Goal: Transaction & Acquisition: Book appointment/travel/reservation

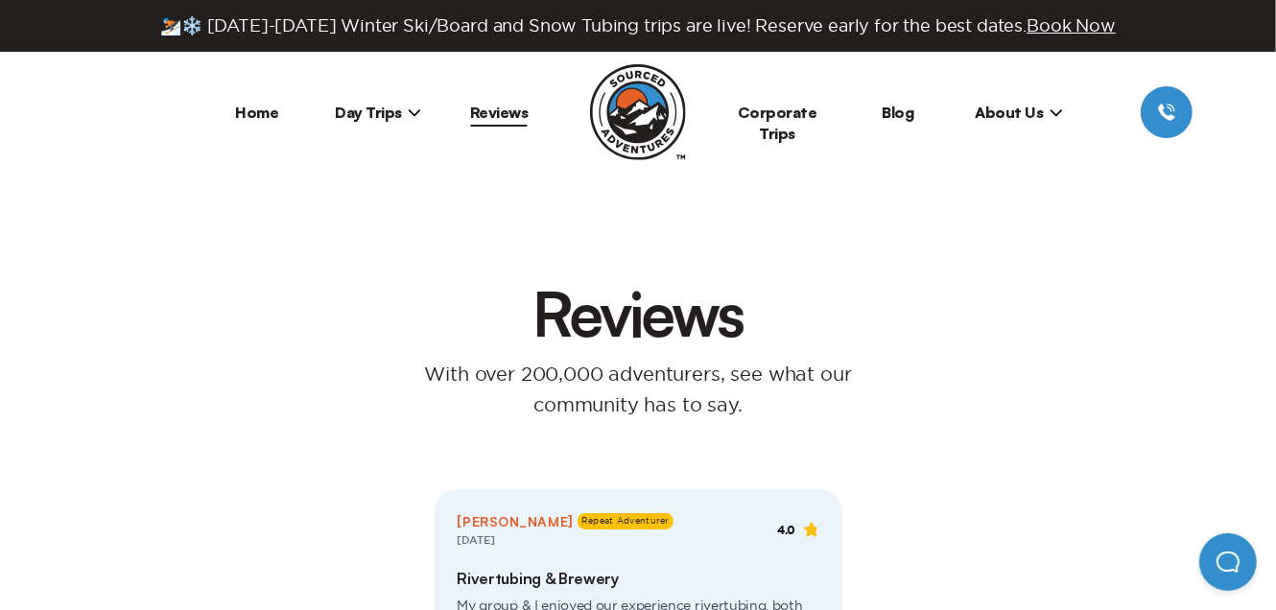
click at [363, 115] on span "Day Trips" at bounding box center [378, 112] width 86 height 19
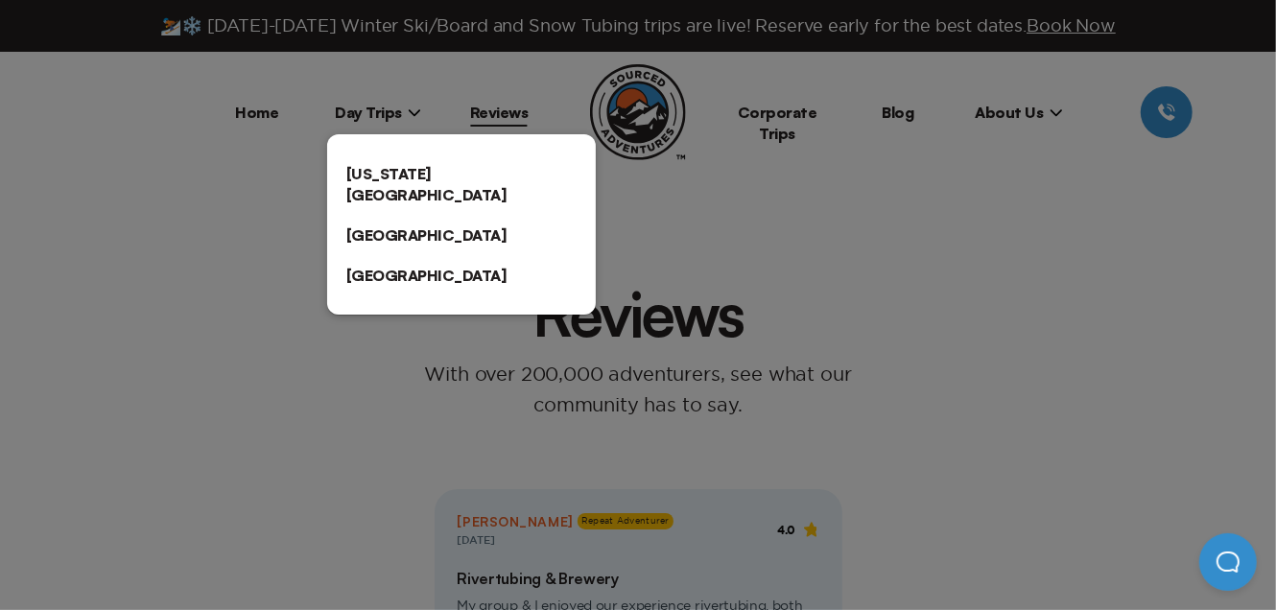
click at [361, 171] on link "[US_STATE][GEOGRAPHIC_DATA]" at bounding box center [461, 183] width 269 height 61
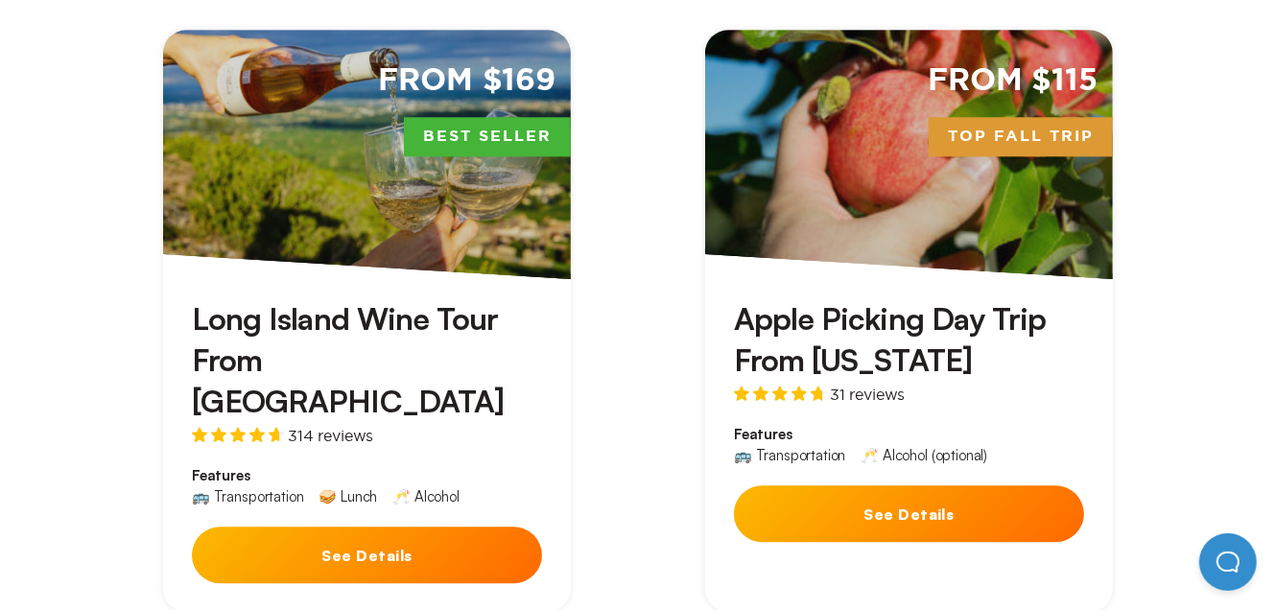
scroll to position [3452, 0]
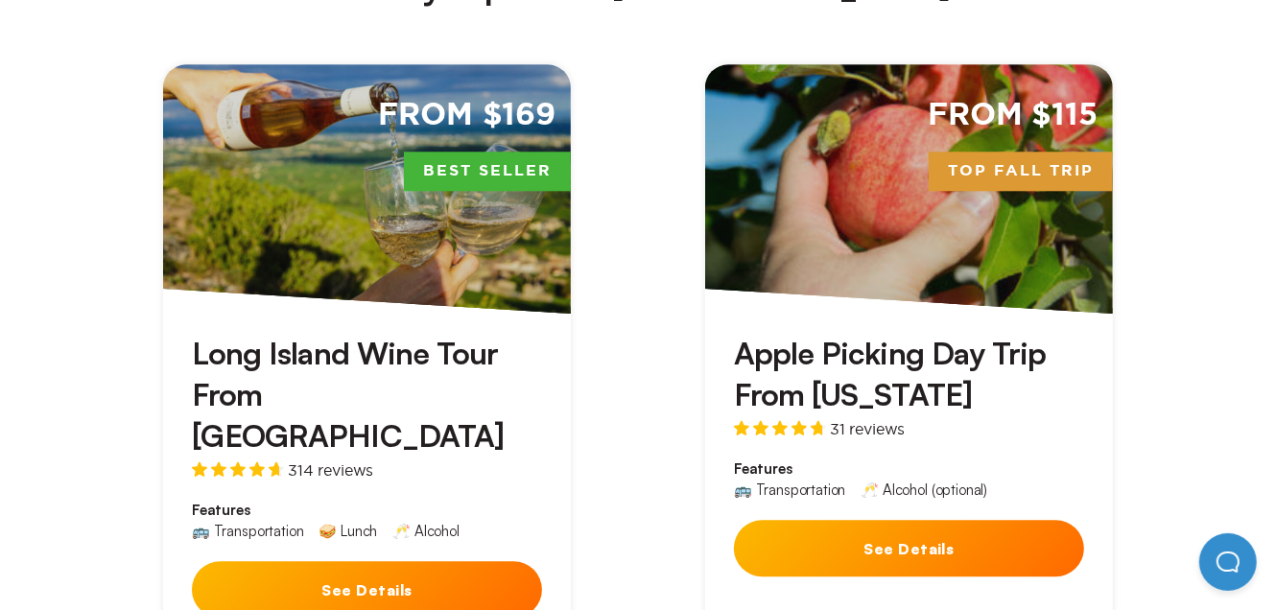
click at [903, 333] on h3 "Apple Picking Day Trip From [US_STATE]" at bounding box center [909, 374] width 350 height 82
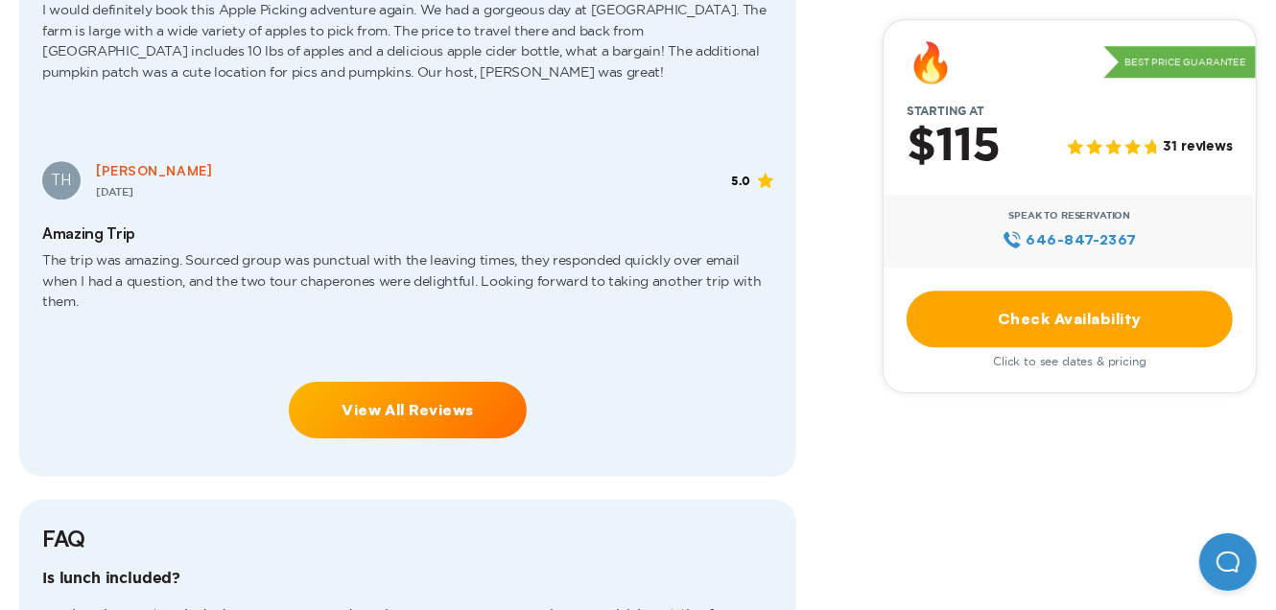
scroll to position [4029, 0]
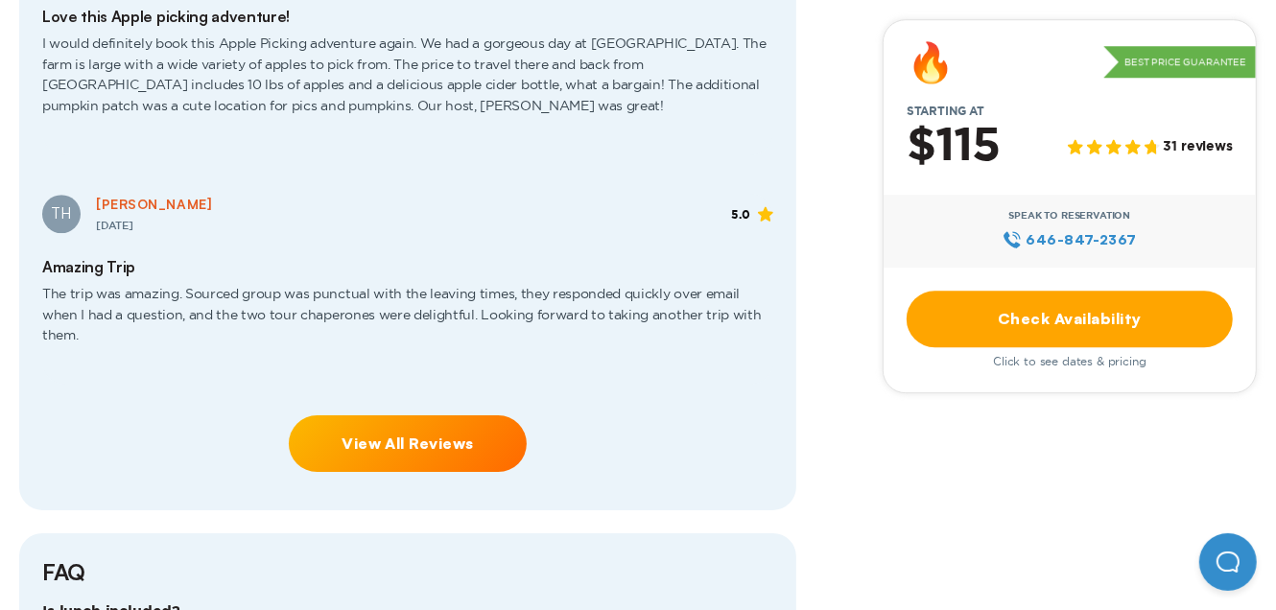
click at [1032, 323] on link "Check Availability" at bounding box center [1069, 319] width 326 height 57
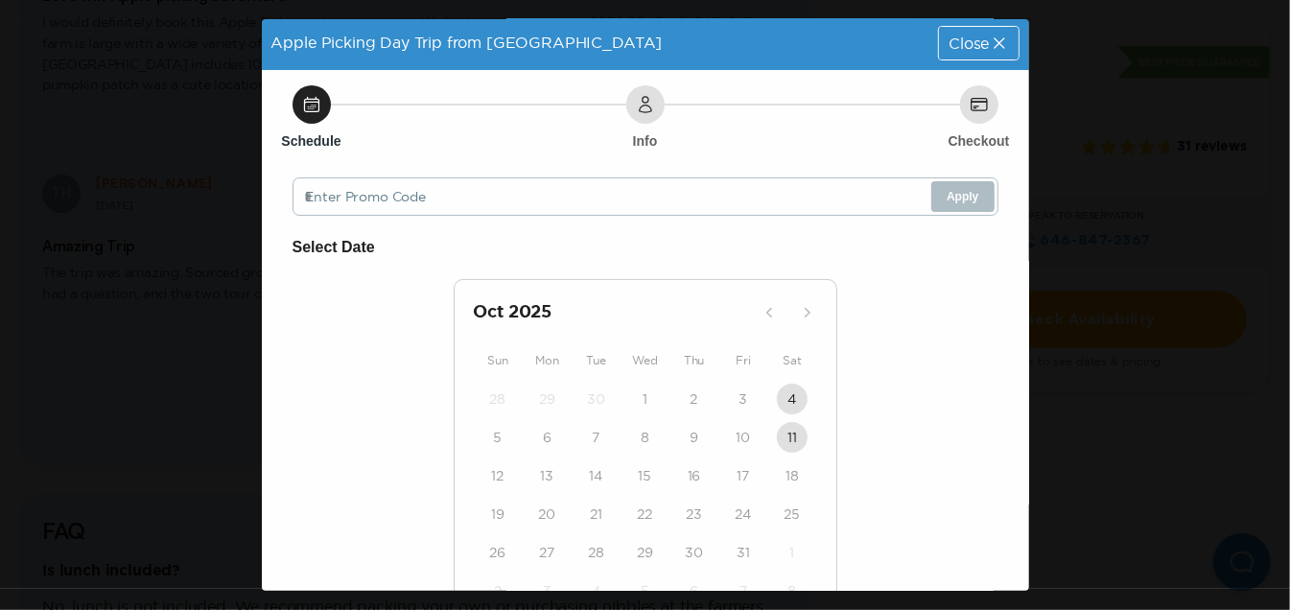
scroll to position [0, 0]
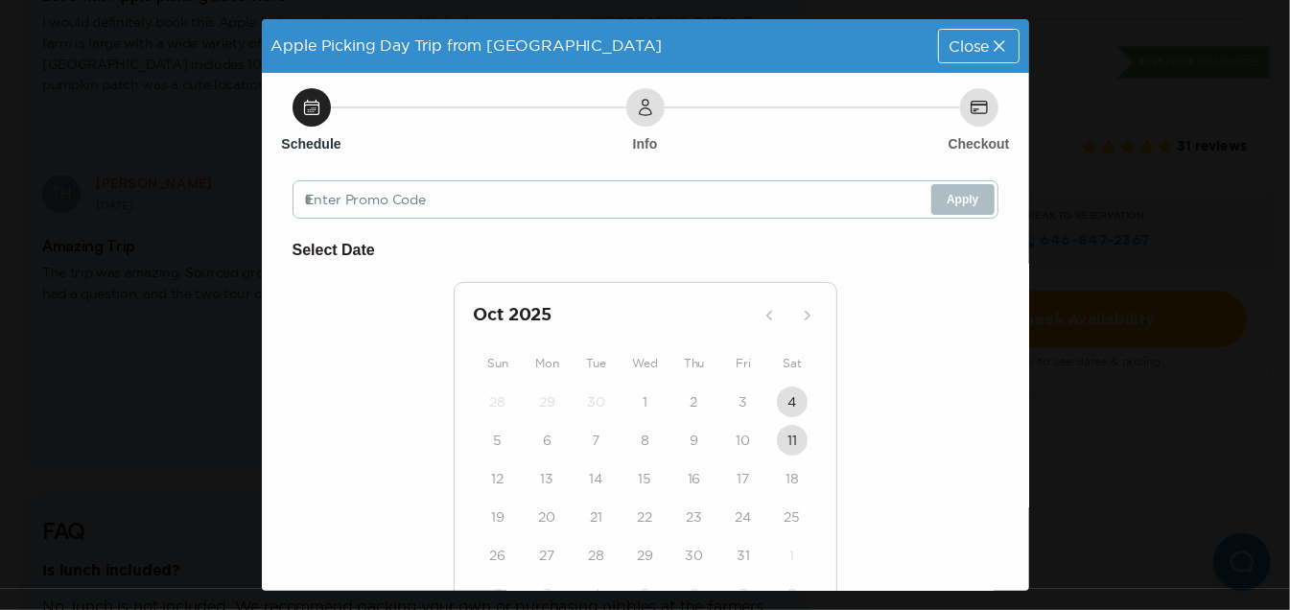
click at [954, 51] on span "Close" at bounding box center [969, 45] width 40 height 15
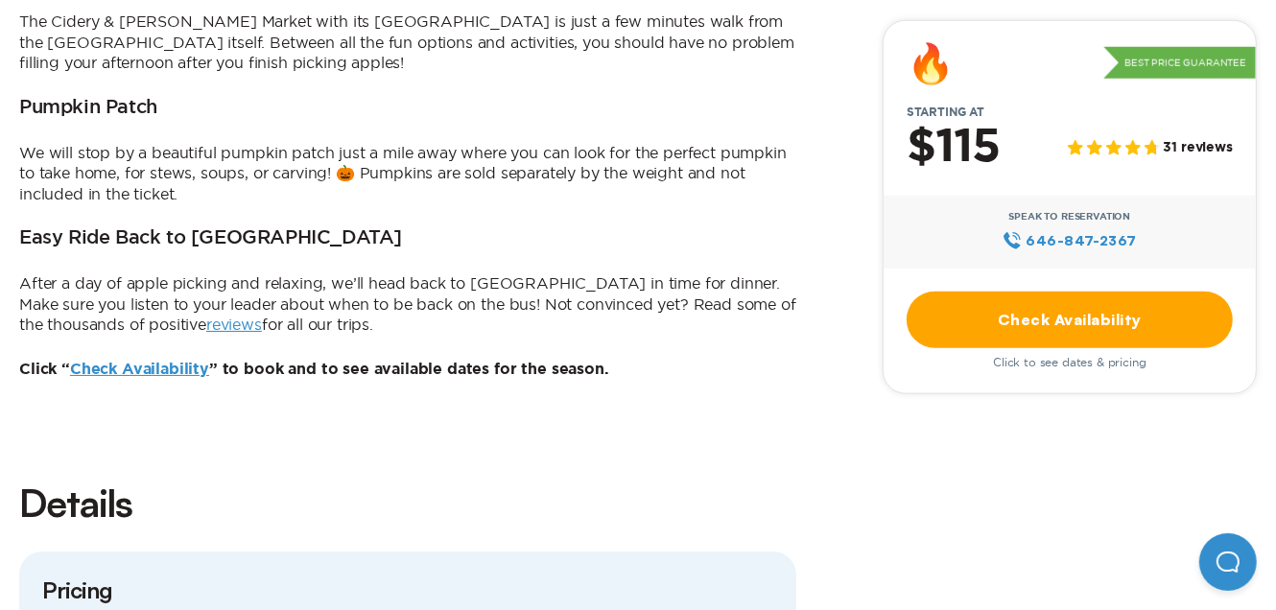
scroll to position [1246, 0]
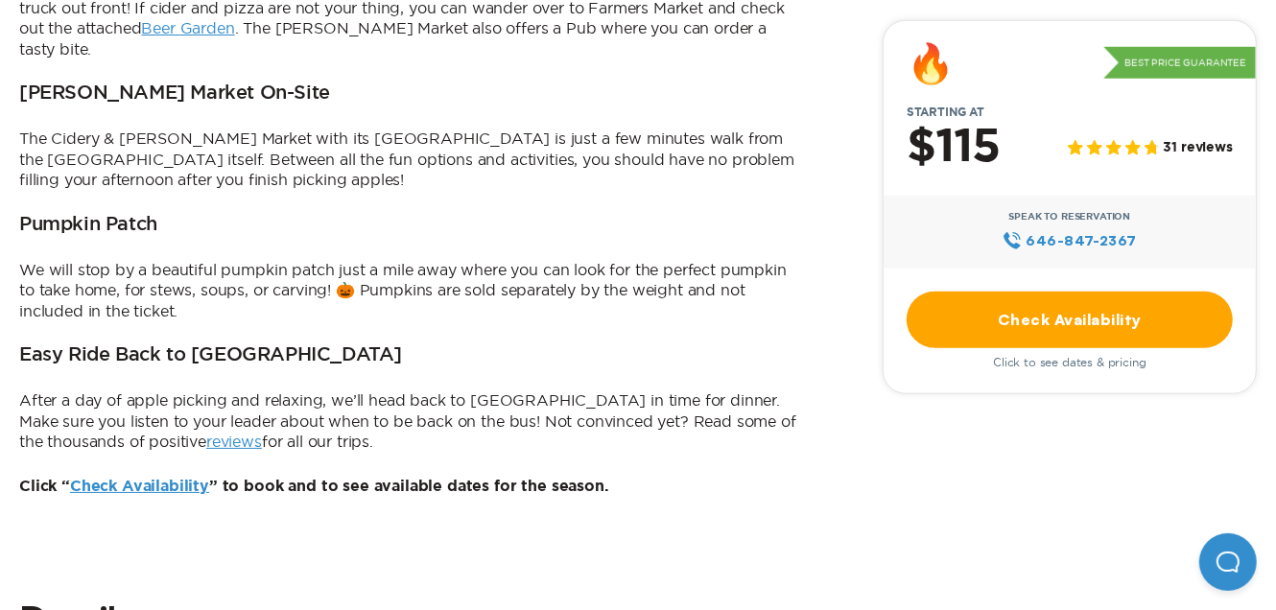
click at [206, 433] on link "reviews" at bounding box center [234, 441] width 56 height 17
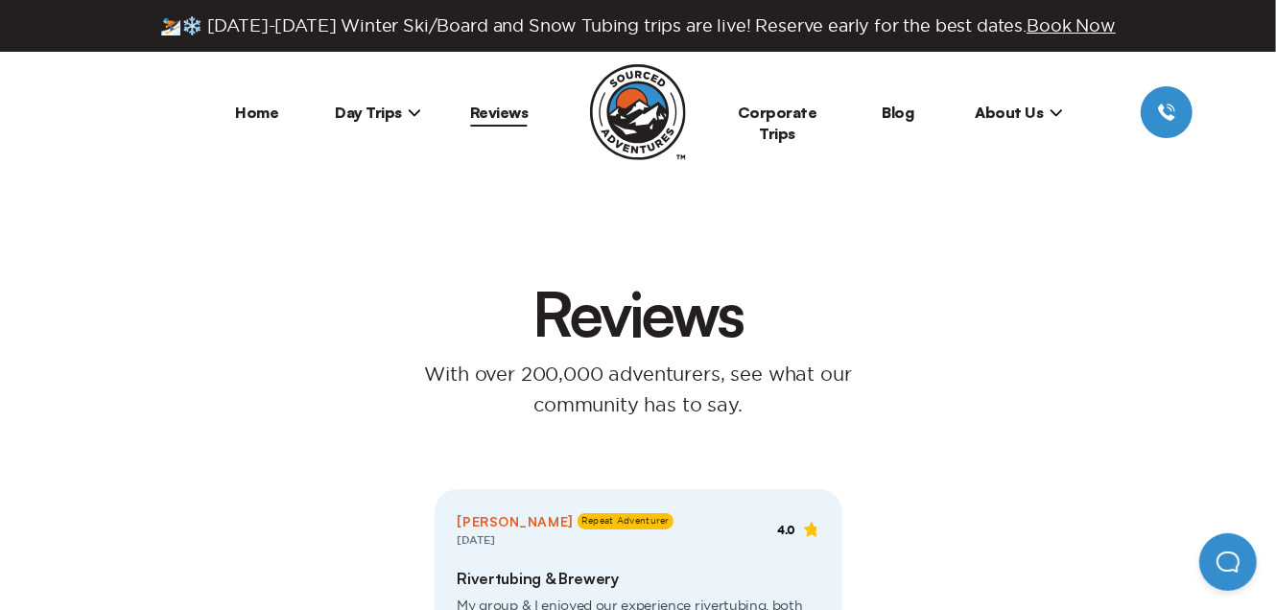
click at [260, 126] on li "Home" at bounding box center [257, 112] width 121 height 52
click at [262, 117] on link "Home" at bounding box center [257, 112] width 43 height 19
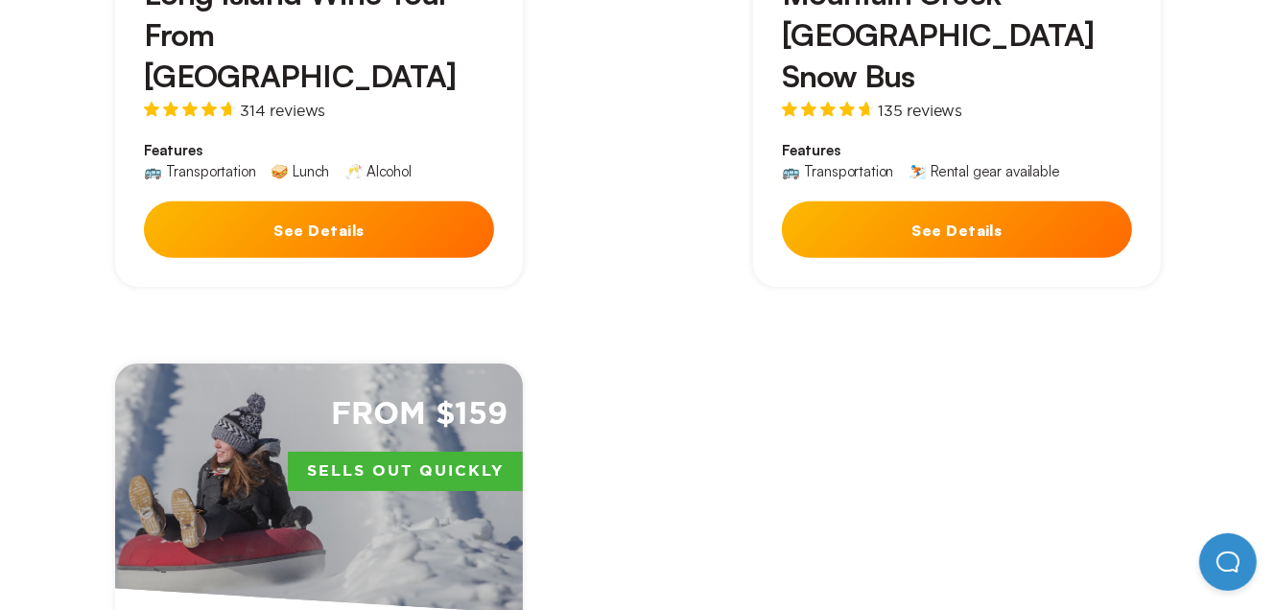
scroll to position [288, 0]
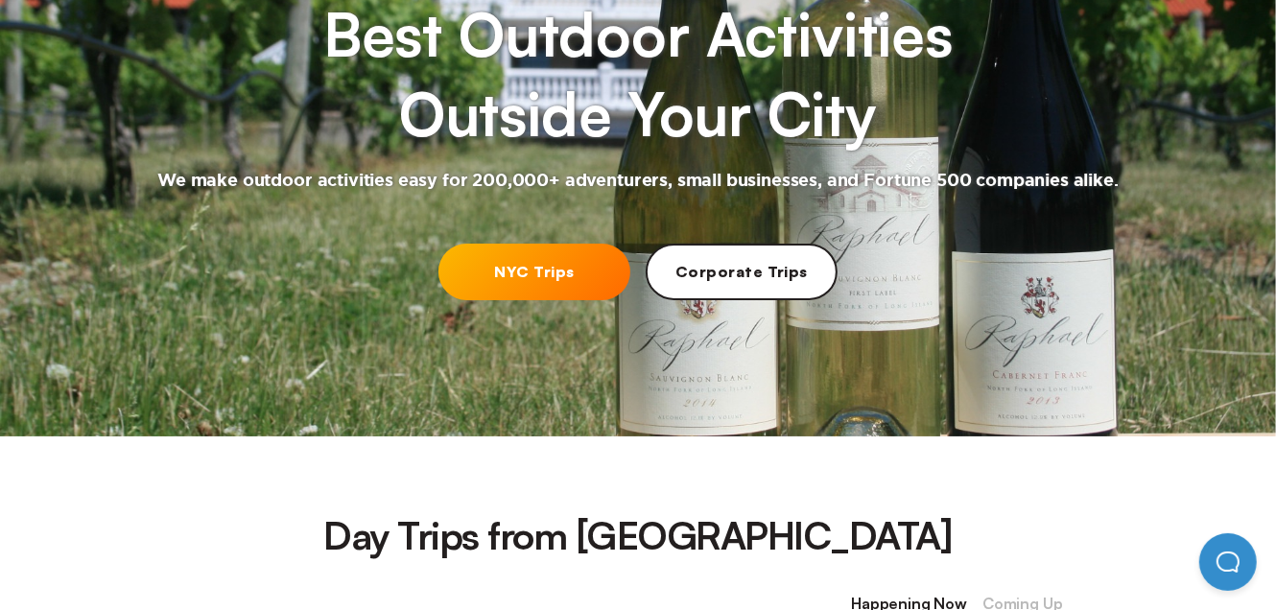
click at [510, 258] on link "NYC Trips" at bounding box center [534, 272] width 192 height 57
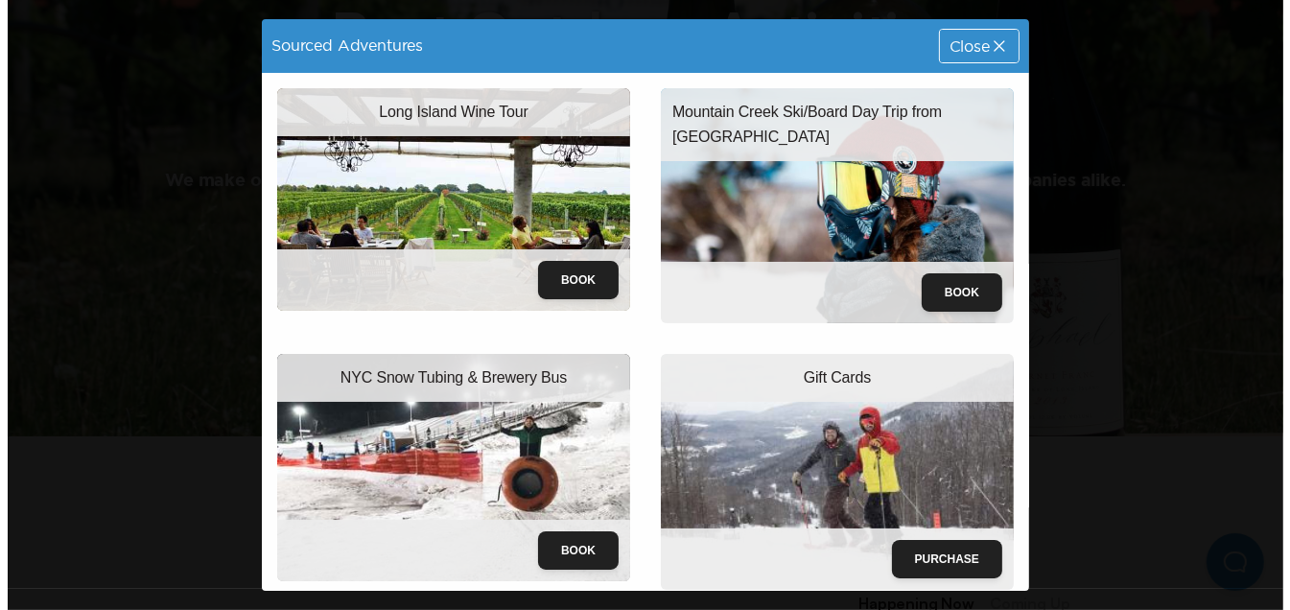
scroll to position [0, 0]
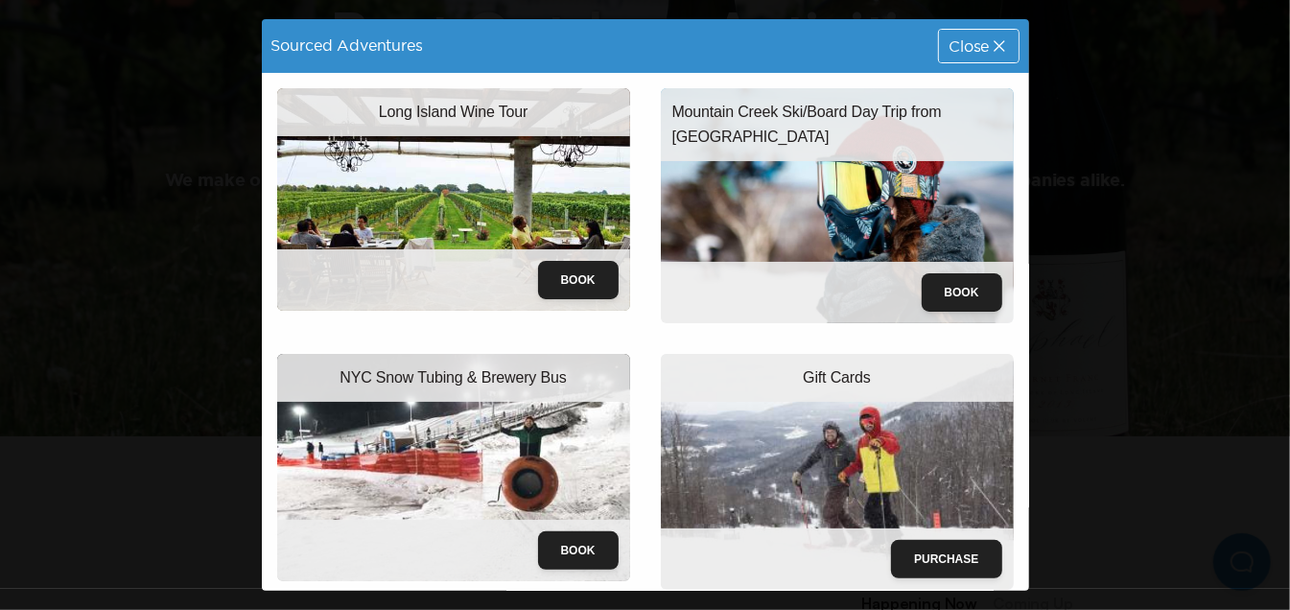
click at [949, 41] on span "Close" at bounding box center [969, 45] width 40 height 15
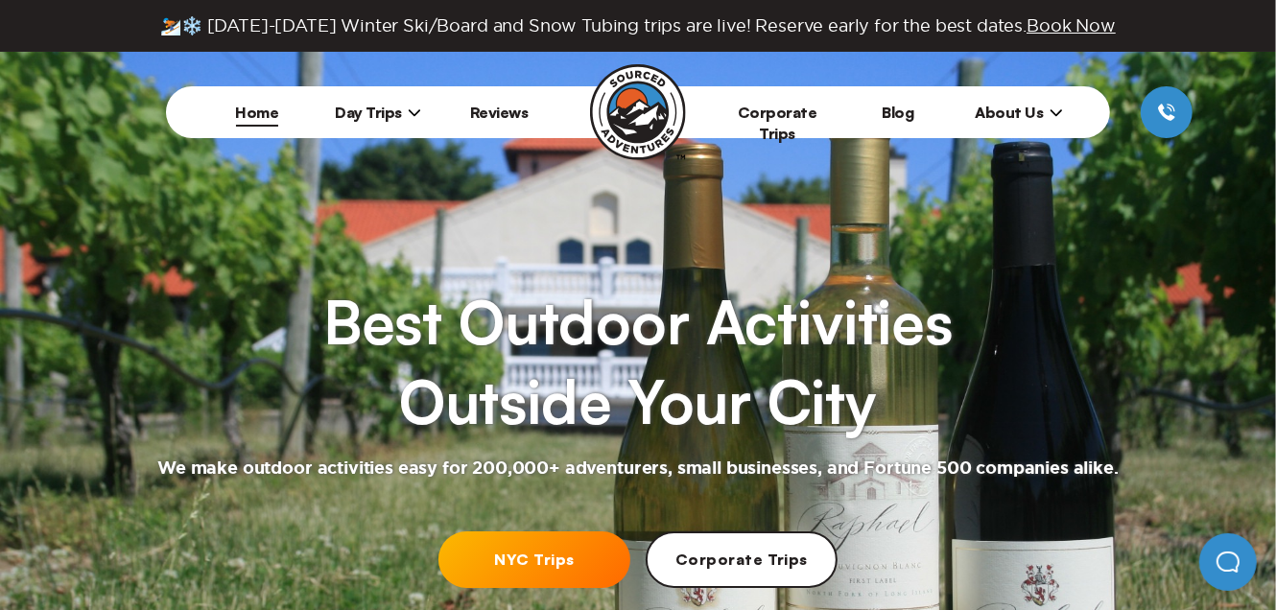
click at [484, 108] on link "Reviews" at bounding box center [499, 112] width 59 height 19
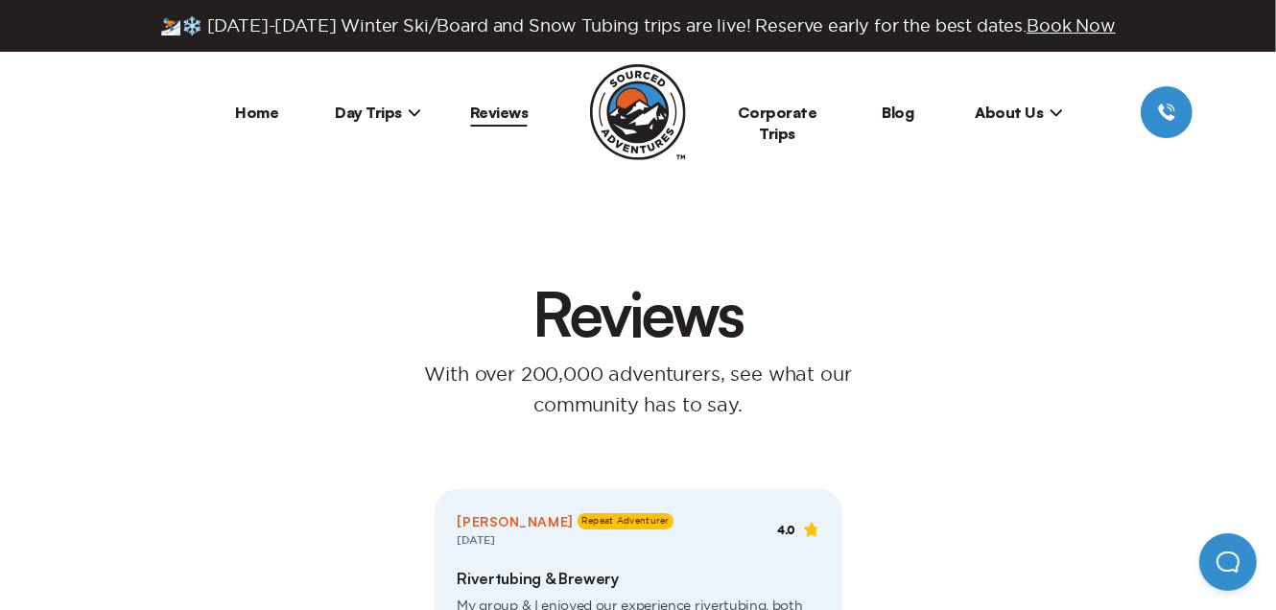
click at [354, 114] on span "Day Trips" at bounding box center [378, 112] width 86 height 19
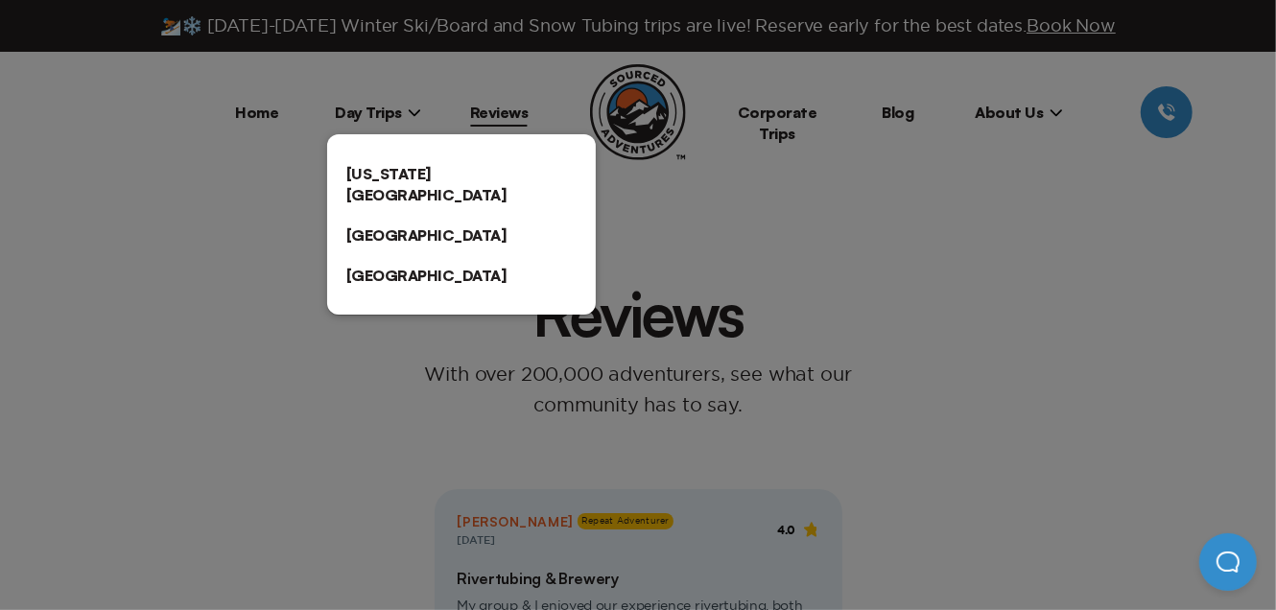
click at [370, 175] on link "[US_STATE][GEOGRAPHIC_DATA]" at bounding box center [461, 183] width 269 height 61
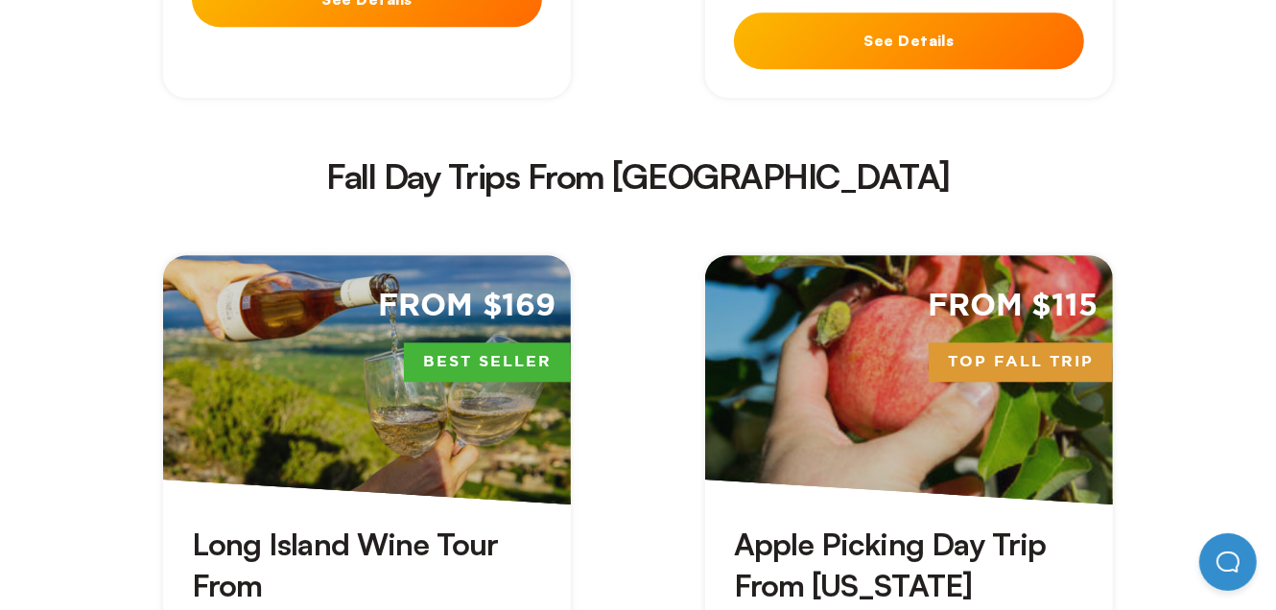
scroll to position [3260, 0]
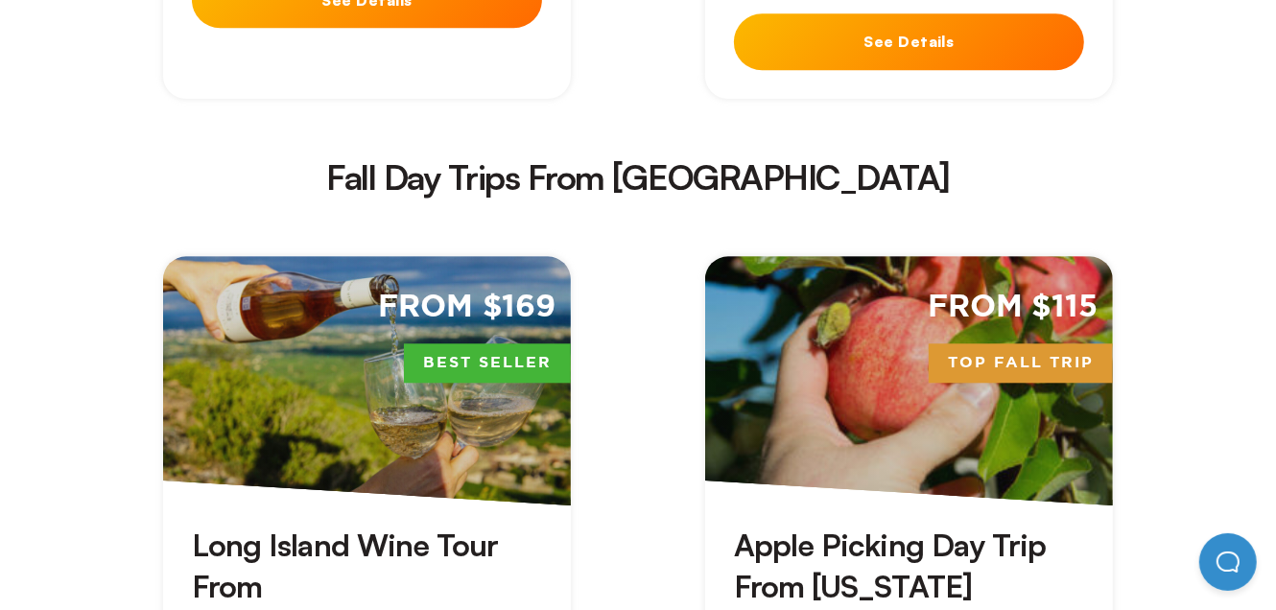
click at [861, 609] on span "31 reviews" at bounding box center [867, 620] width 75 height 15
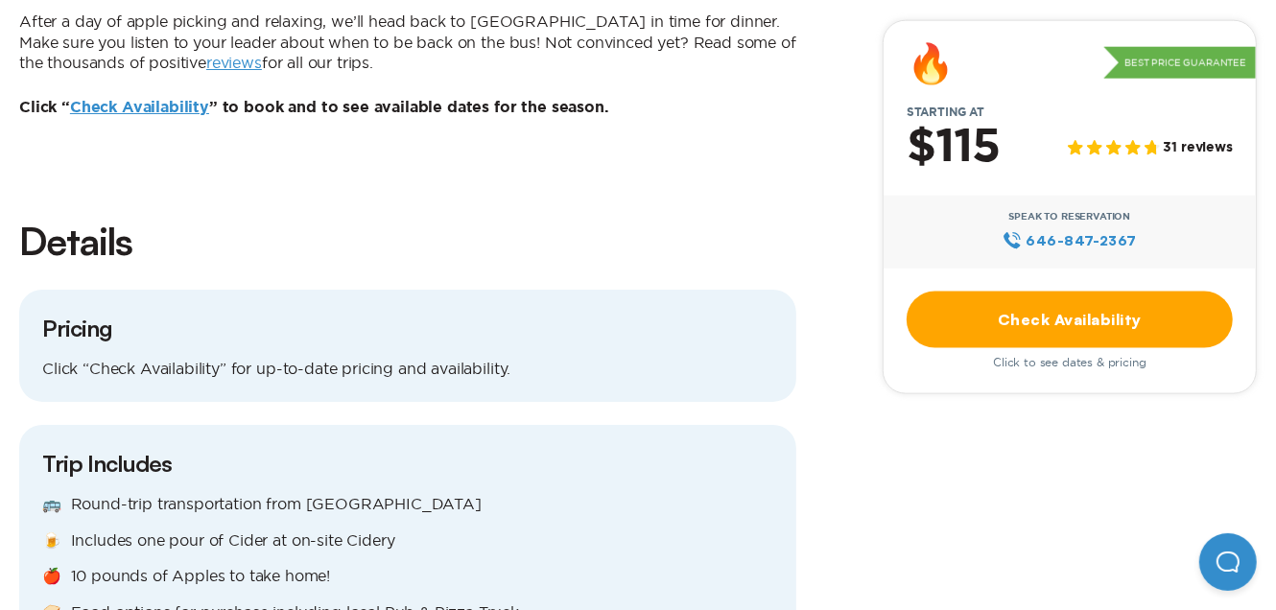
scroll to position [1630, 0]
